Goal: Task Accomplishment & Management: Manage account settings

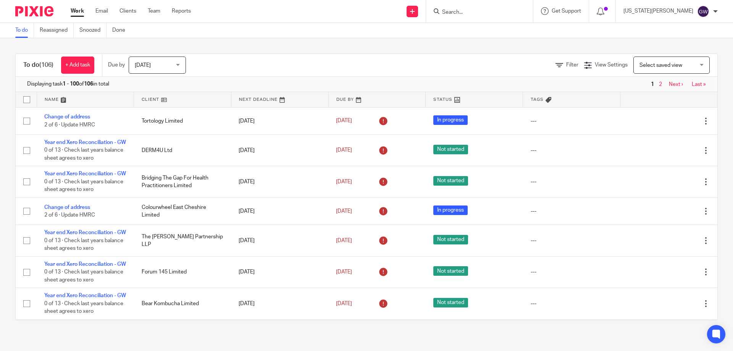
click at [501, 11] on input "Search" at bounding box center [475, 12] width 69 height 7
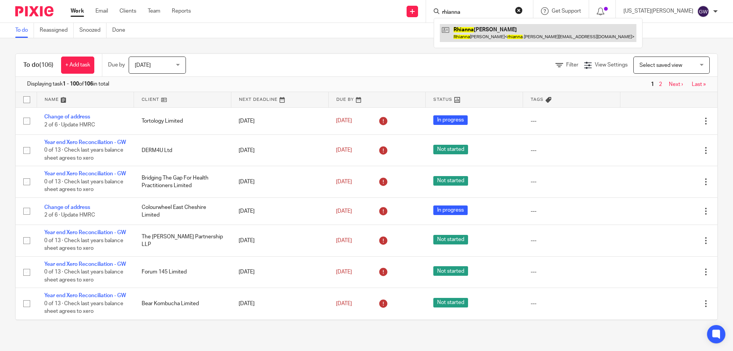
type input "rhianna"
click at [501, 28] on link at bounding box center [538, 33] width 197 height 18
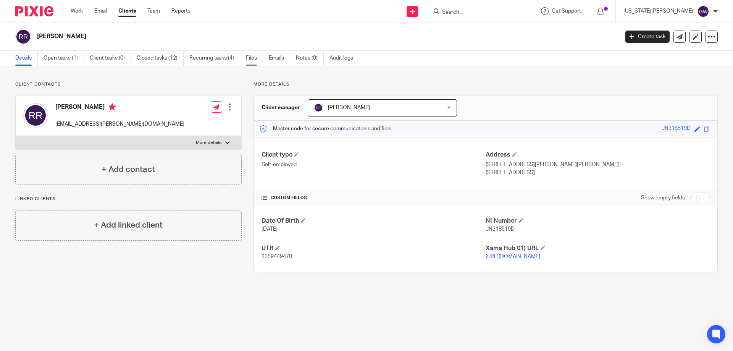
click at [260, 54] on link "Files" at bounding box center [254, 58] width 17 height 15
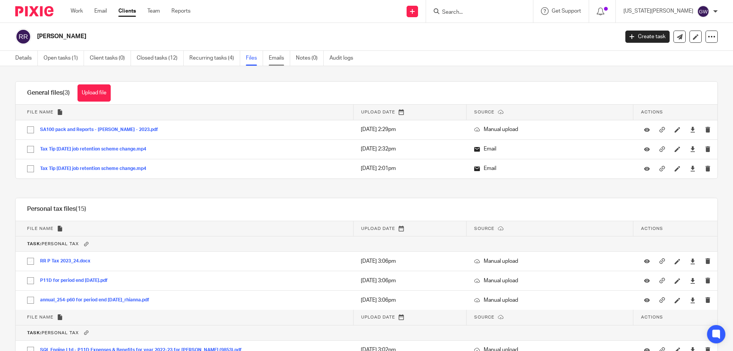
click at [275, 55] on link "Emails" at bounding box center [279, 58] width 21 height 15
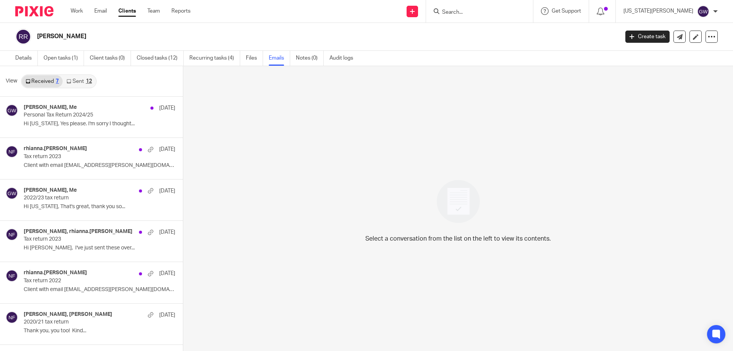
click at [73, 82] on link "Sent 12" at bounding box center [79, 81] width 33 height 12
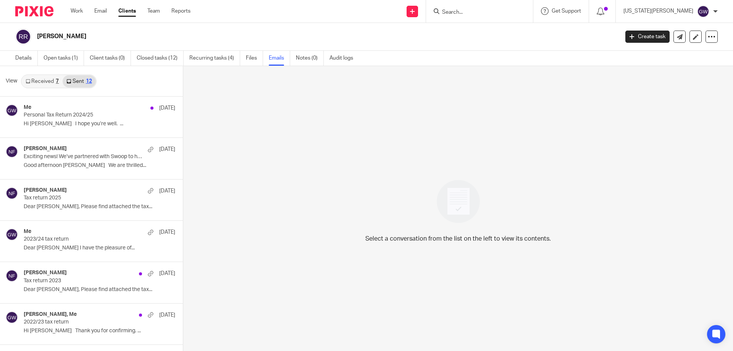
scroll to position [1, 0]
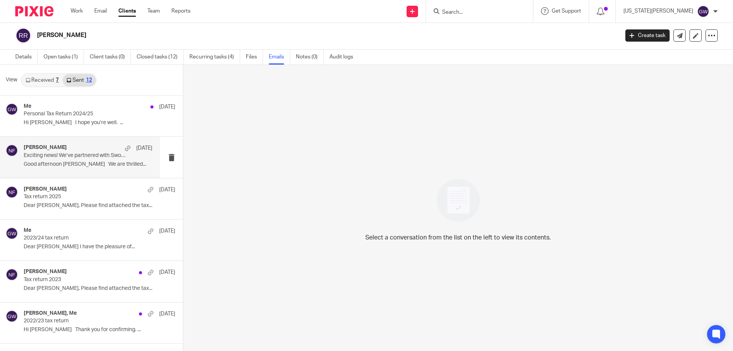
click at [78, 152] on div "Natalie Ford 18 Jun" at bounding box center [88, 148] width 129 height 8
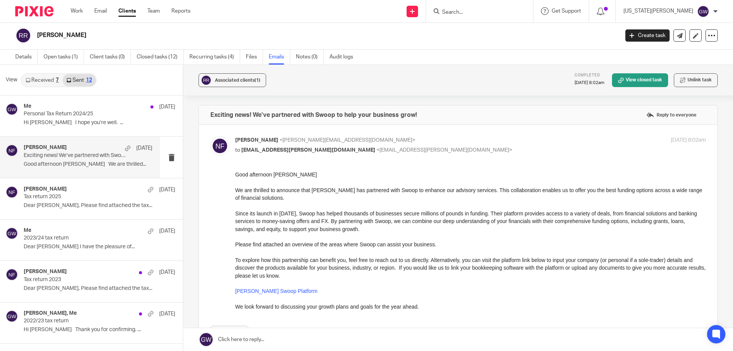
scroll to position [0, 0]
click at [81, 183] on div "Natalie Ford 15 Apr Tax return 2025 Dear Rhianna, Please find attached the tax.…" at bounding box center [80, 198] width 160 height 41
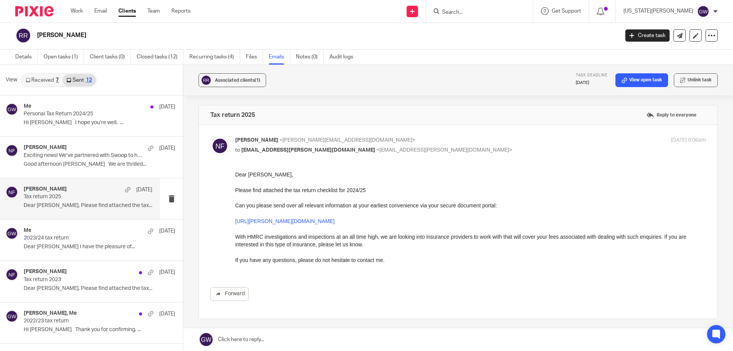
drag, startPoint x: 401, startPoint y: 221, endPoint x: 236, endPoint y: 222, distance: 164.6
click at [235, 221] on html "Dear Rhianna, Please find attached the tax return checklist for 2024/25 Can you…" at bounding box center [470, 221] width 471 height 101
copy link "https://neal-ford.usepixie.net/u/a0d7c45a84ff66928d7fd826e5c619ed"
click at [491, 10] on input "Search" at bounding box center [475, 12] width 69 height 7
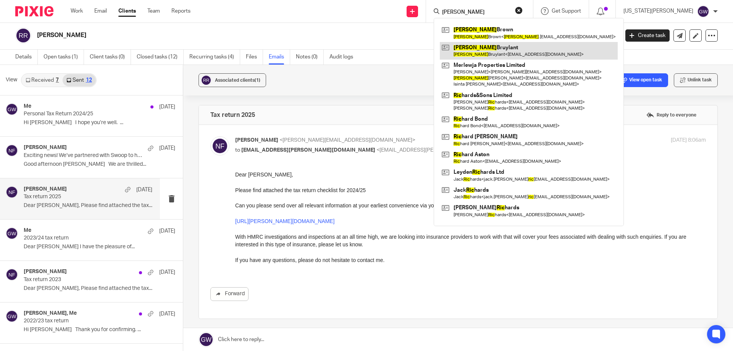
type input "eric"
click at [493, 48] on link at bounding box center [529, 51] width 178 height 18
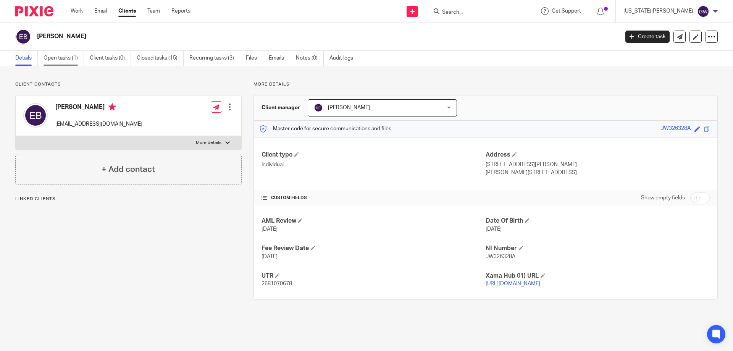
click at [55, 59] on link "Open tasks (1)" at bounding box center [64, 58] width 40 height 15
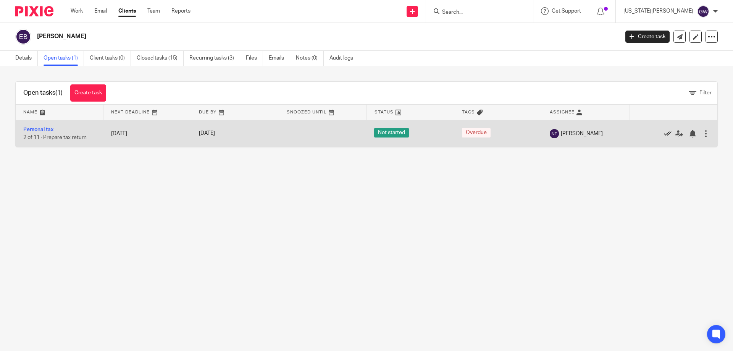
click at [664, 131] on icon at bounding box center [668, 134] width 8 height 8
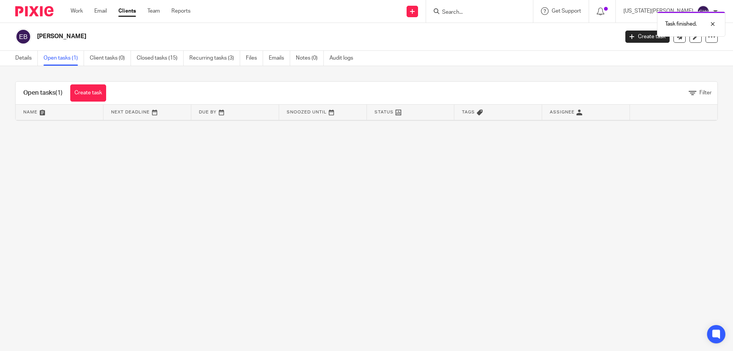
click at [486, 10] on div "Task finished." at bounding box center [546, 22] width 359 height 29
click at [488, 12] on div "Task finished." at bounding box center [546, 22] width 359 height 29
click at [715, 24] on div at bounding box center [707, 23] width 21 height 9
click at [501, 15] on input "Search" at bounding box center [475, 12] width 69 height 7
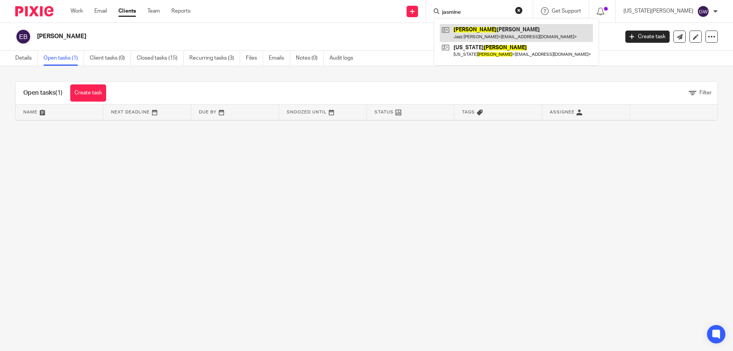
type input "jasmine"
click at [506, 26] on link at bounding box center [516, 33] width 153 height 18
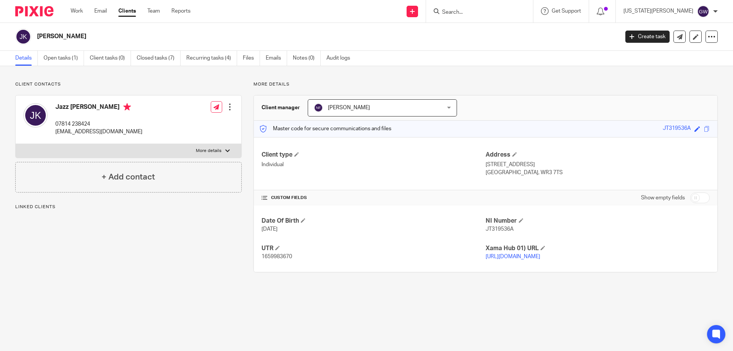
click at [69, 57] on link "Open tasks (1)" at bounding box center [64, 58] width 40 height 15
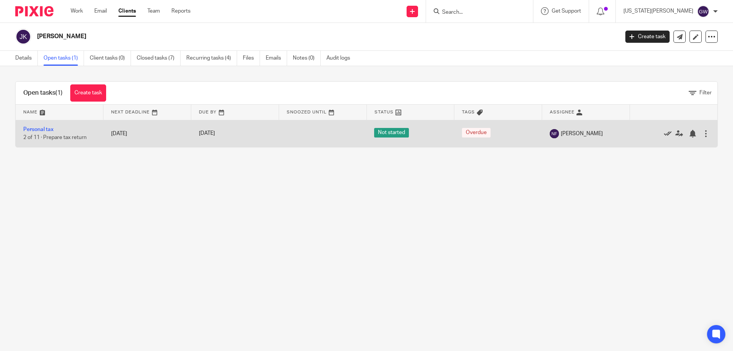
click at [664, 132] on icon at bounding box center [668, 134] width 8 height 8
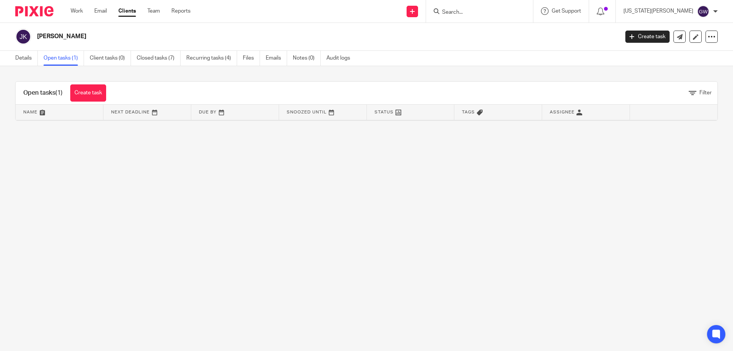
click at [496, 13] on input "Search" at bounding box center [475, 12] width 69 height 7
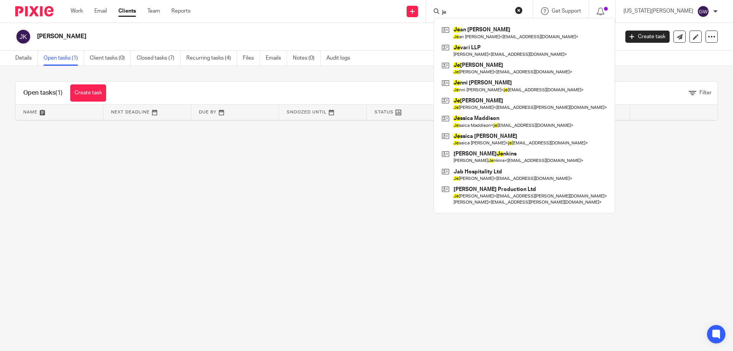
type input "j"
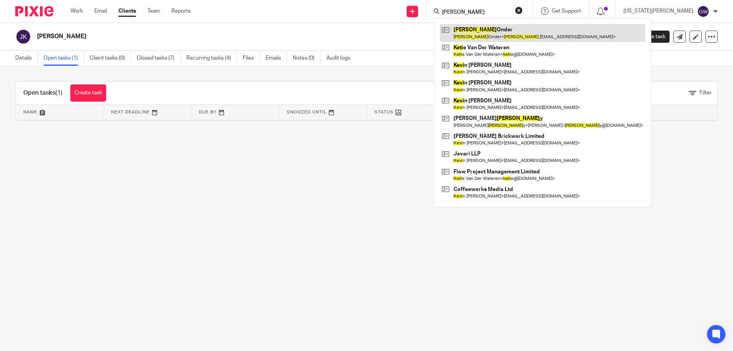
type input "keli"
click at [533, 34] on link at bounding box center [542, 33] width 205 height 18
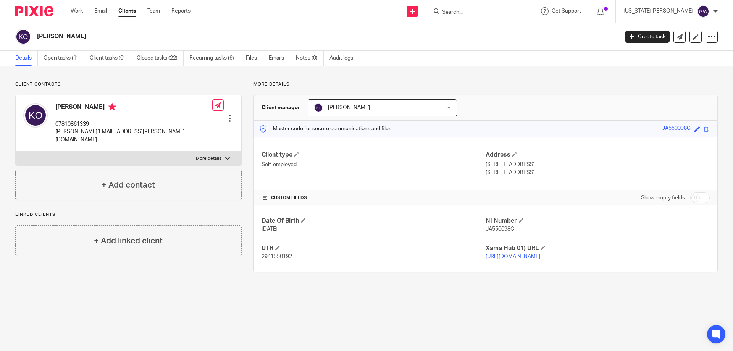
click at [111, 132] on div "[PERSON_NAME] 07810861339 [PERSON_NAME][EMAIL_ADDRESS][PERSON_NAME][DOMAIN_NAME…" at bounding box center [129, 123] width 226 height 56
drag, startPoint x: 111, startPoint y: 132, endPoint x: 54, endPoint y: 133, distance: 56.9
click at [54, 133] on div "[PERSON_NAME] 07810861339 [PERSON_NAME][EMAIL_ADDRESS][PERSON_NAME][DOMAIN_NAME…" at bounding box center [129, 123] width 226 height 56
copy p "[PERSON_NAME][EMAIL_ADDRESS][PERSON_NAME][DOMAIN_NAME]"
